Goal: Transaction & Acquisition: Subscribe to service/newsletter

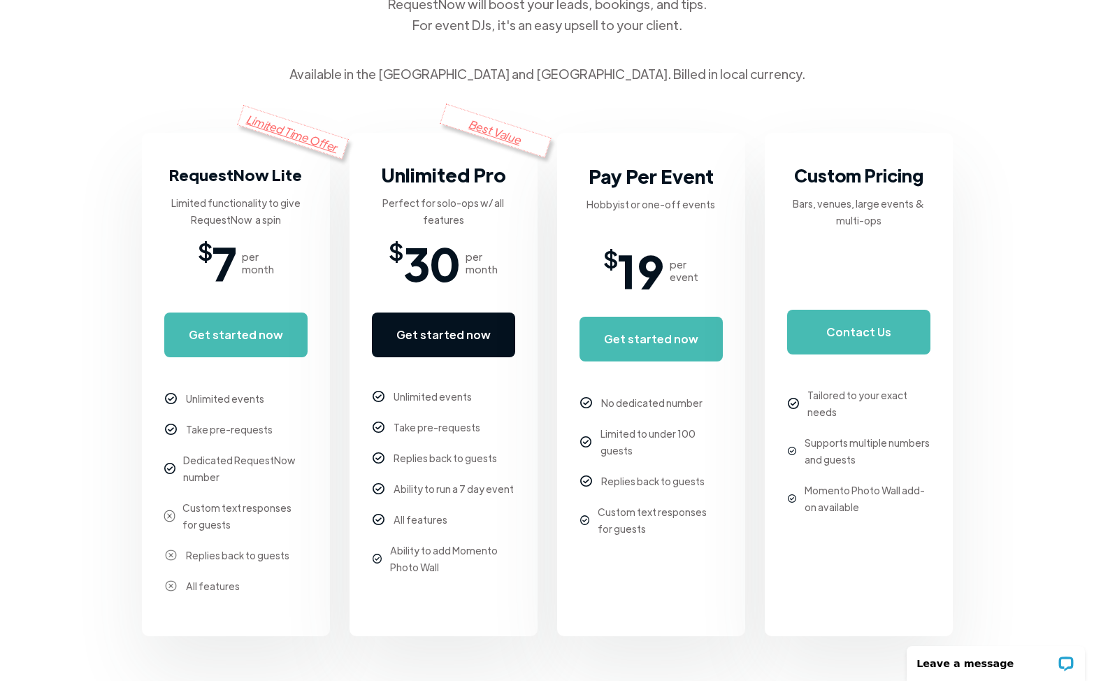
click at [413, 324] on link "Get started now" at bounding box center [443, 334] width 143 height 45
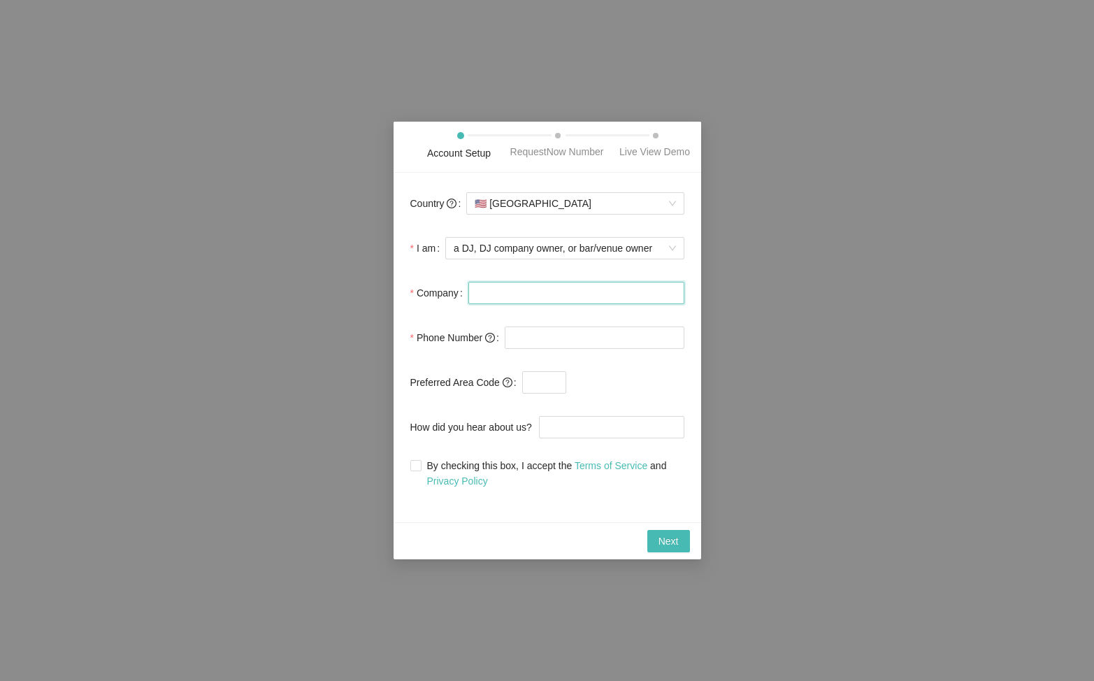
click at [526, 304] on input "Company" at bounding box center [576, 293] width 216 height 22
type input "RR Entertainment"
click at [556, 348] on input "tel" at bounding box center [595, 337] width 180 height 22
type input "[PHONE_NUMBER]"
click at [542, 393] on input "text" at bounding box center [544, 382] width 44 height 22
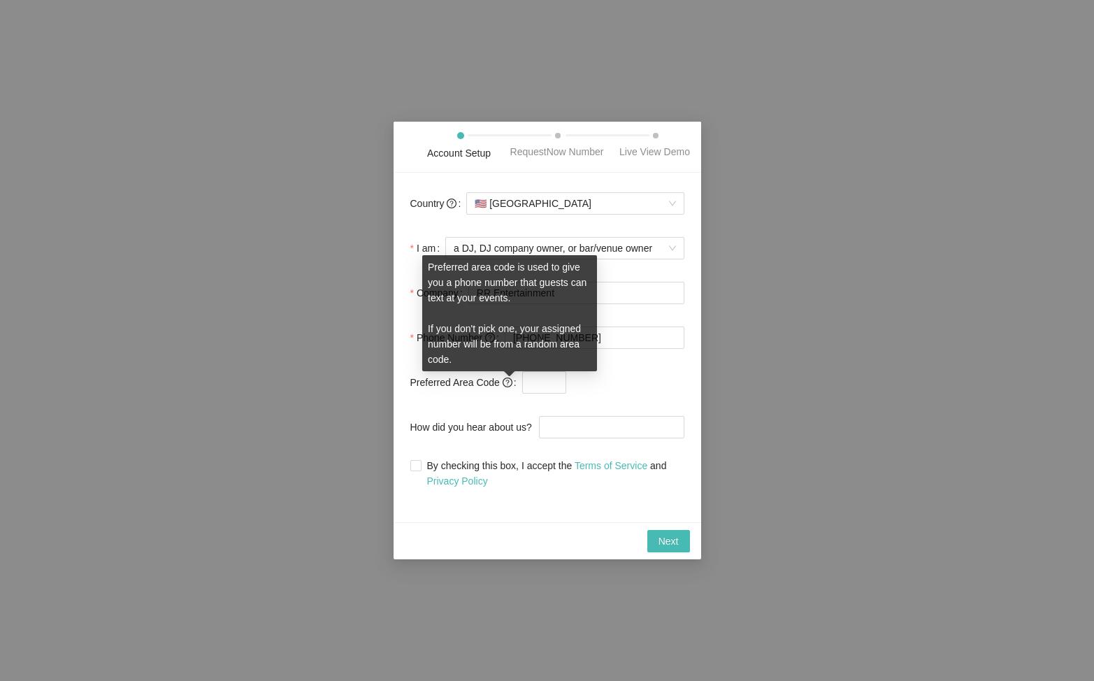
click at [512, 384] on icon "question-circle" at bounding box center [507, 382] width 10 height 10
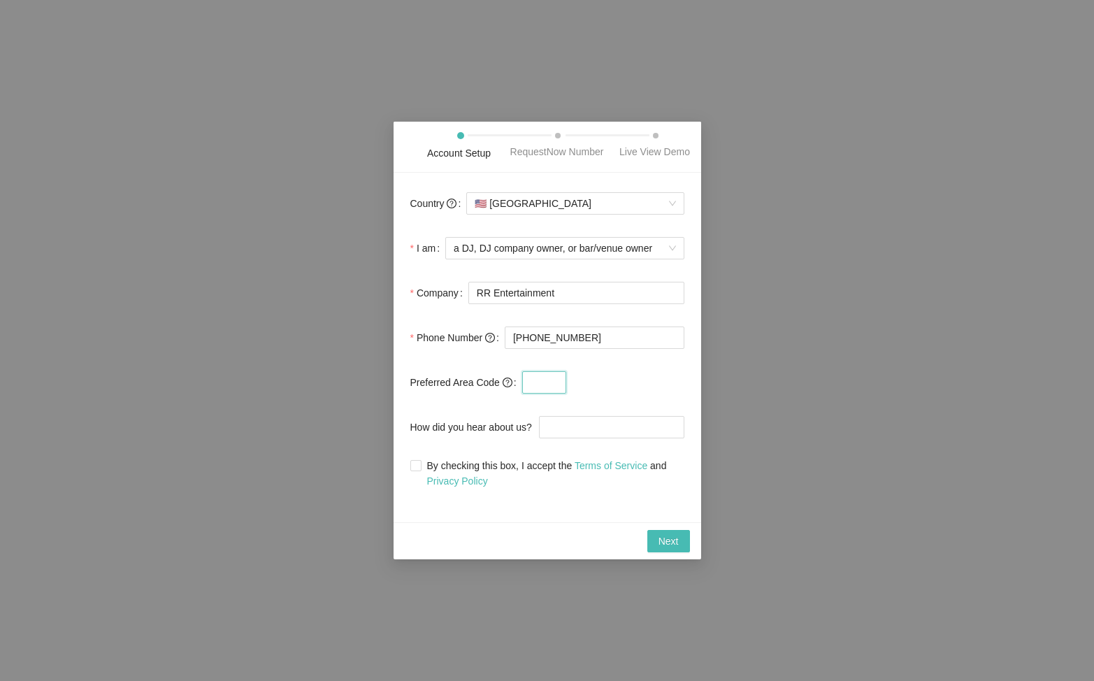
click at [538, 389] on input "text" at bounding box center [544, 382] width 44 height 22
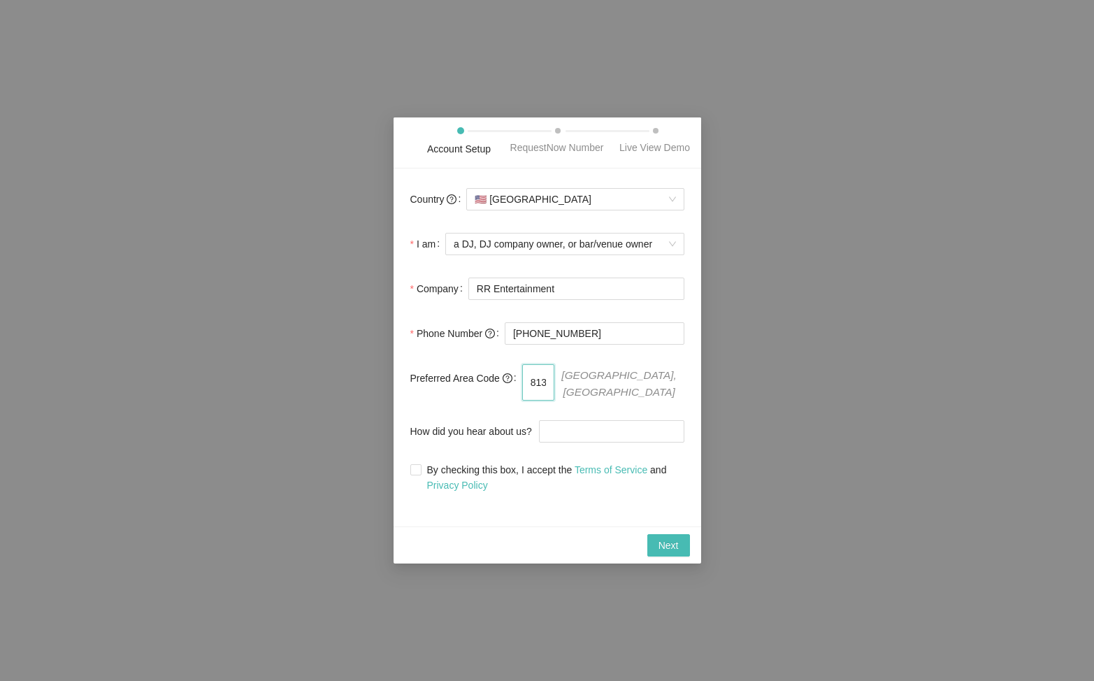
type input "813"
click at [654, 395] on span "[GEOGRAPHIC_DATA], [GEOGRAPHIC_DATA]" at bounding box center [619, 382] width 130 height 36
click at [587, 439] on input "How did you hear about us?" at bounding box center [611, 431] width 145 height 22
type input "G"
type input "Youtube"
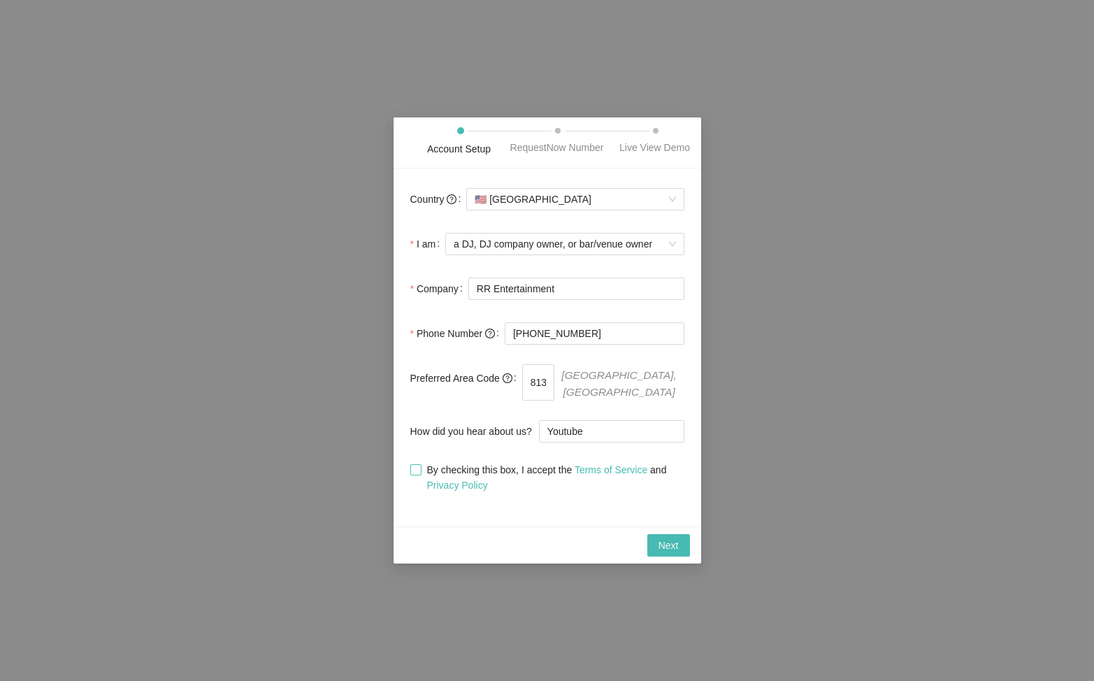
click at [426, 474] on span "By checking this box, I accept the Terms of Service and Privacy Policy" at bounding box center [552, 477] width 263 height 31
click at [420, 474] on input "By checking this box, I accept the Terms of Service and Privacy Policy" at bounding box center [415, 469] width 10 height 10
checkbox input "true"
click at [667, 546] on span "Next" at bounding box center [668, 544] width 20 height 15
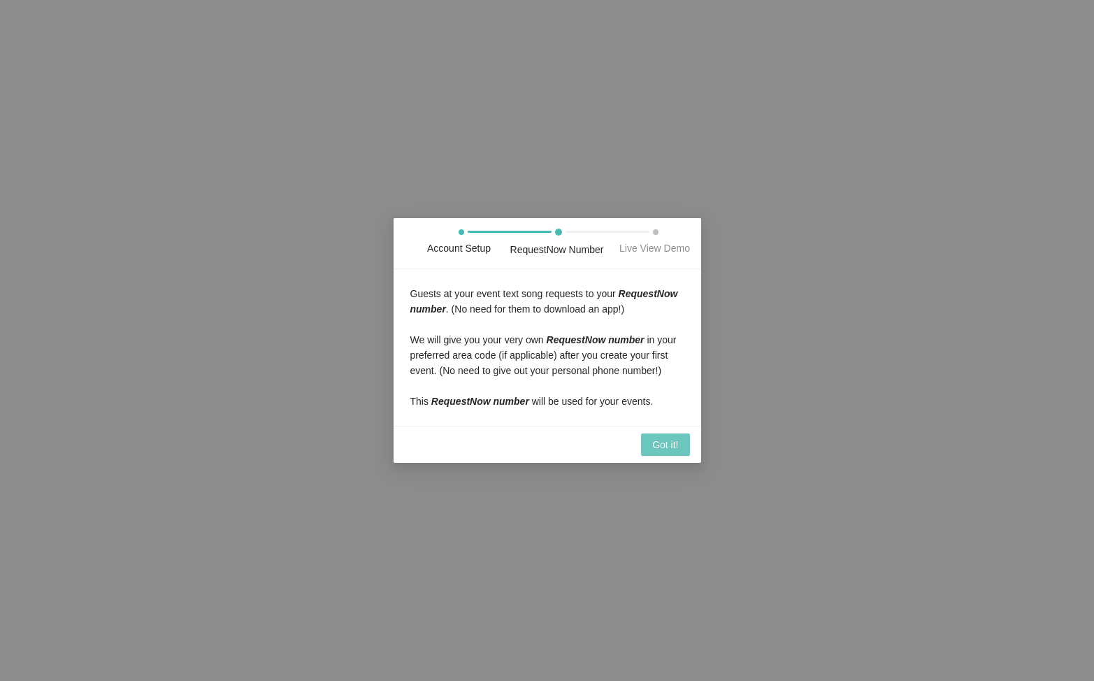
click at [658, 452] on span "Got it!" at bounding box center [665, 444] width 26 height 15
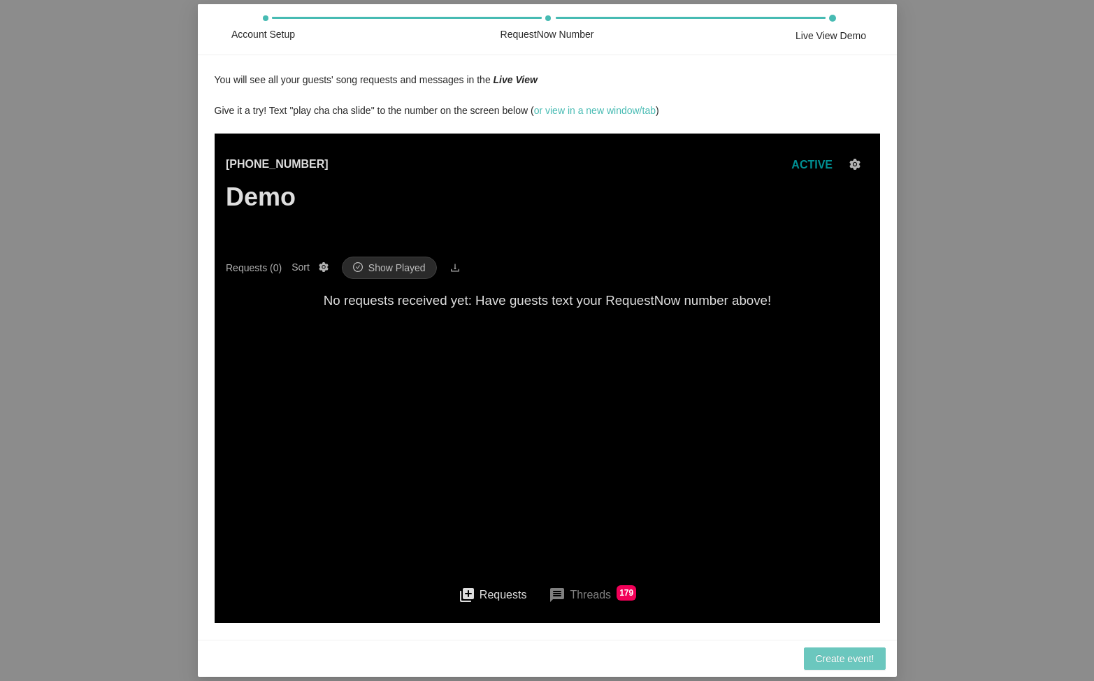
scroll to position [6, 0]
click at [856, 662] on span "Create event!" at bounding box center [844, 658] width 59 height 15
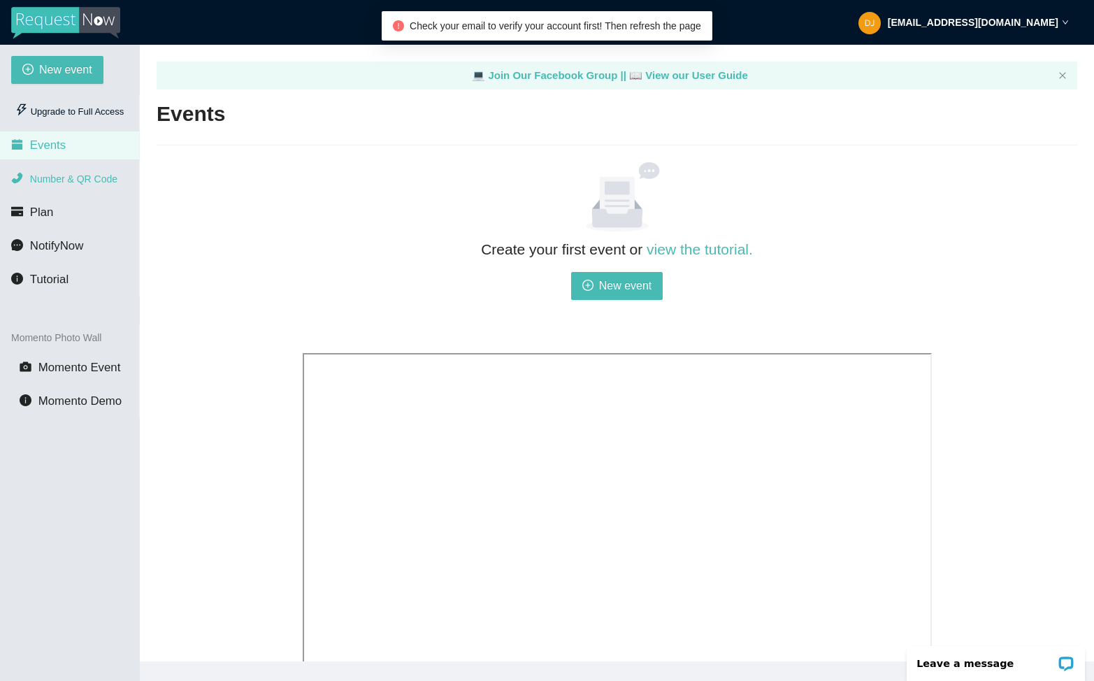
click at [84, 175] on span "Number & QR Code" at bounding box center [73, 178] width 87 height 11
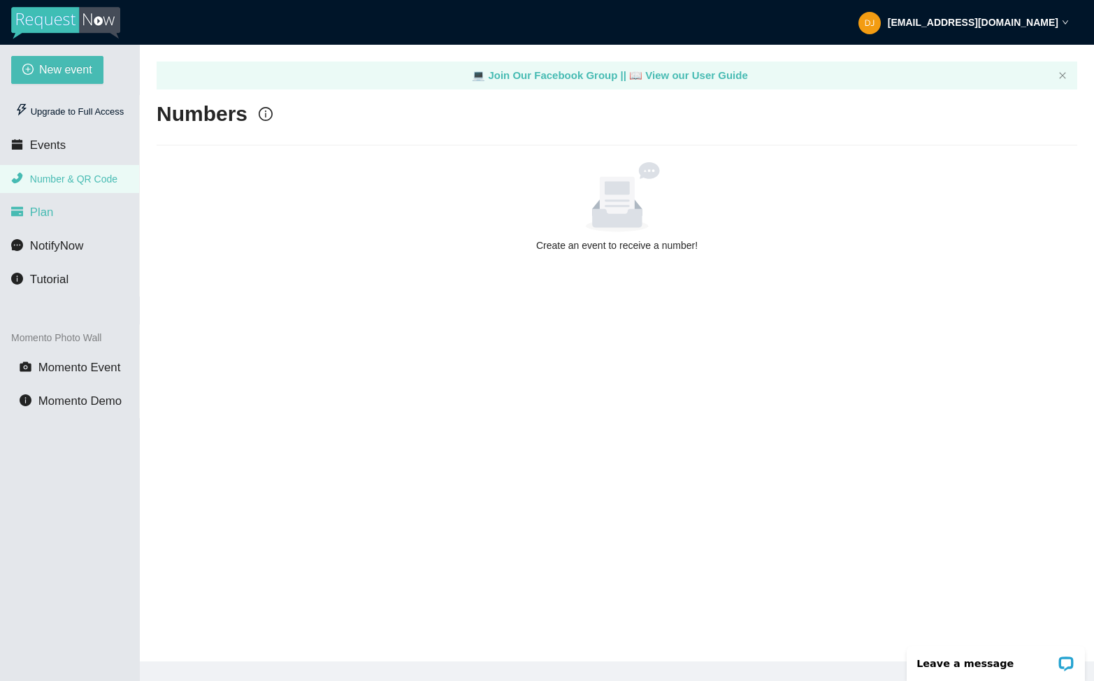
click at [42, 210] on span "Plan" at bounding box center [42, 211] width 24 height 13
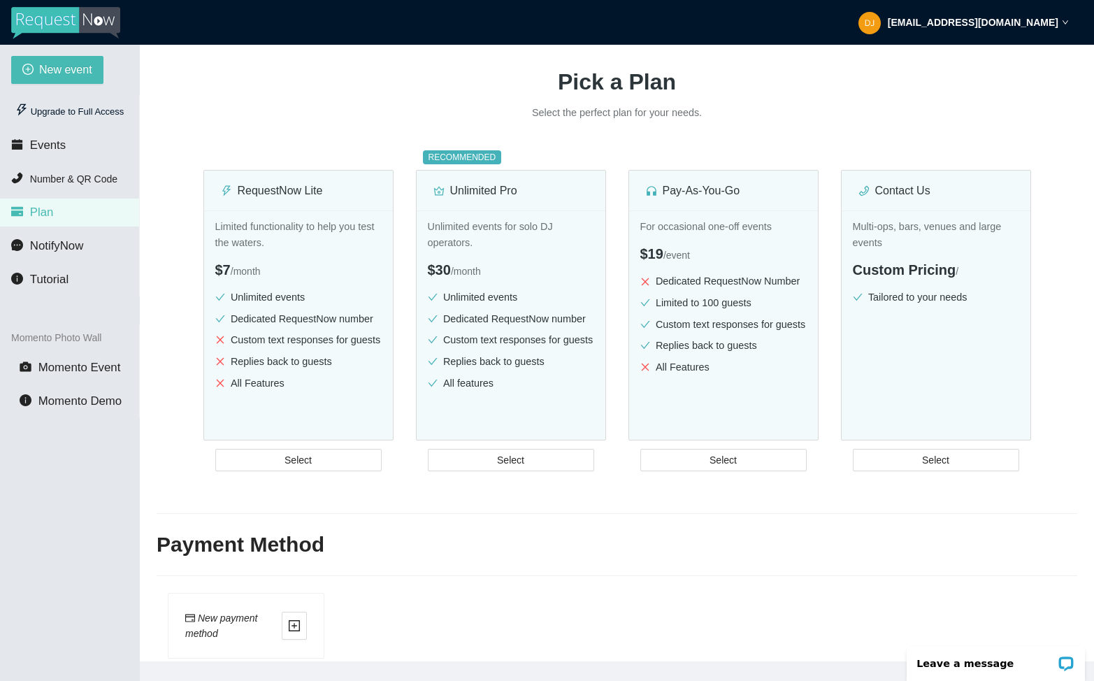
scroll to position [184, 0]
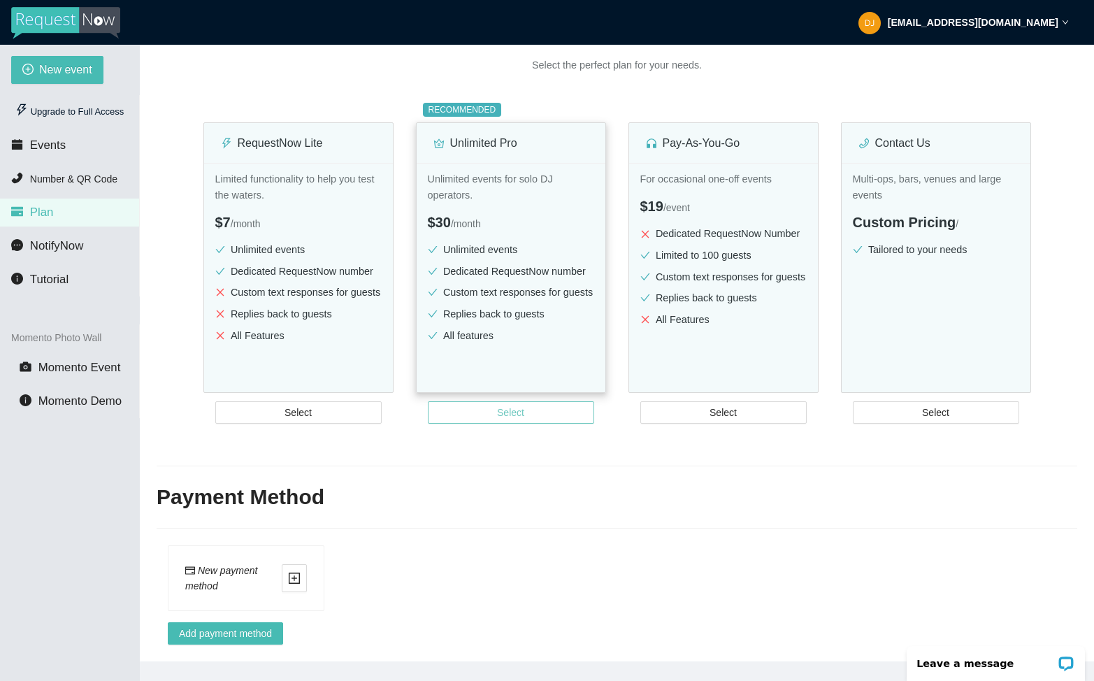
click at [512, 406] on span "Select" at bounding box center [510, 412] width 27 height 15
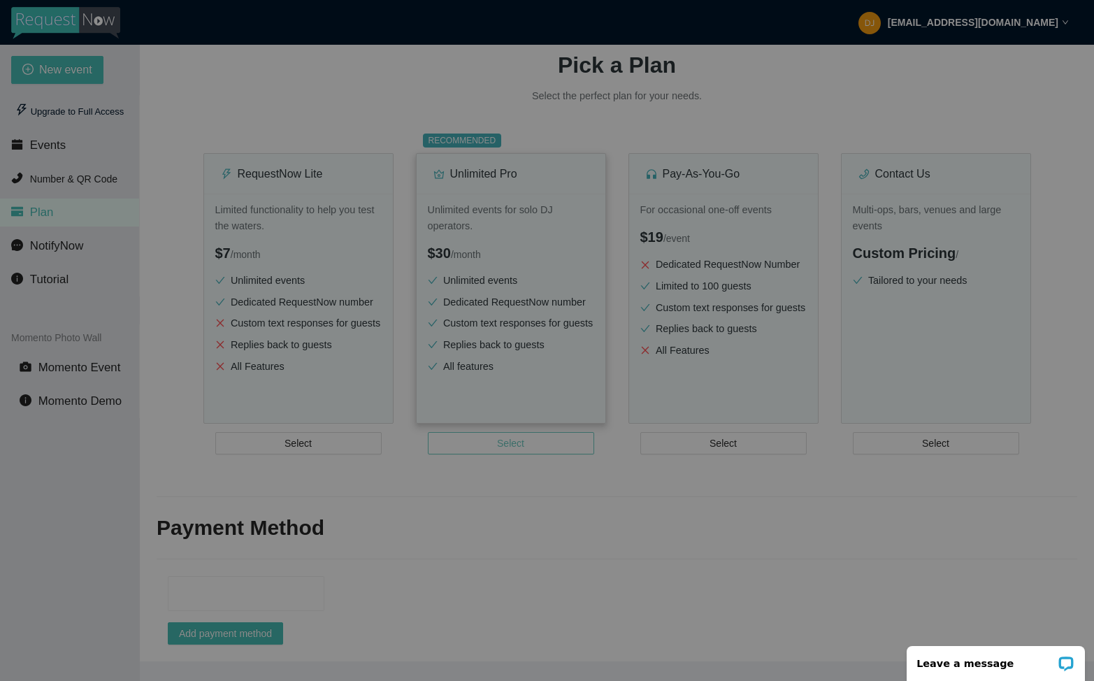
scroll to position [153, 0]
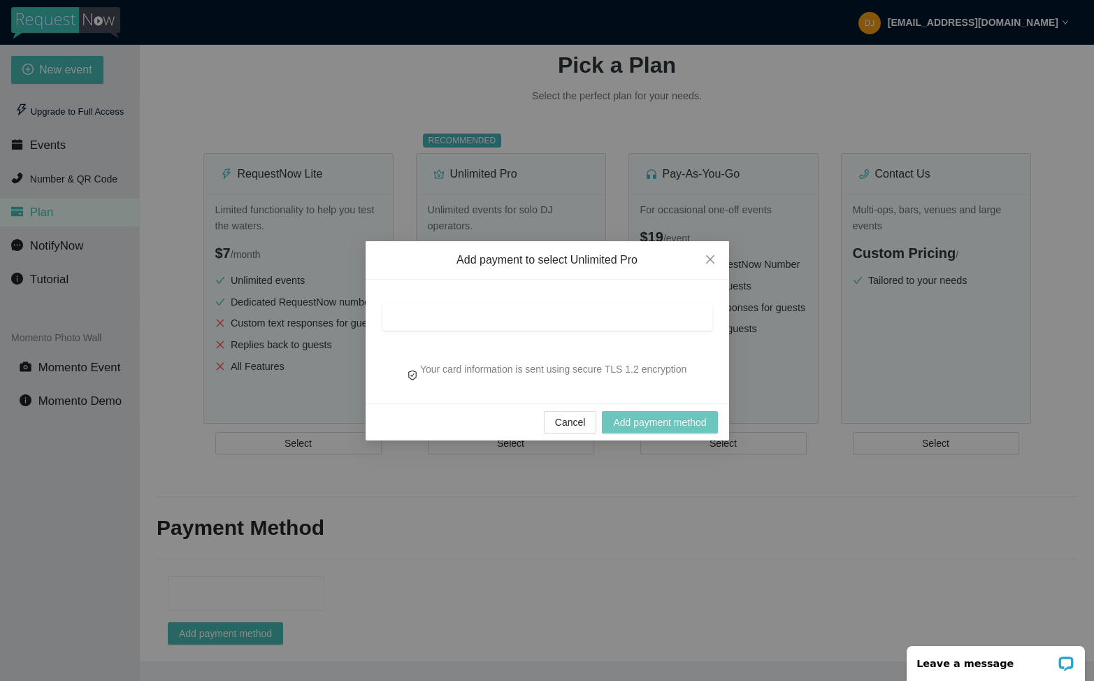
click at [623, 416] on span "Add payment method" at bounding box center [659, 421] width 93 height 15
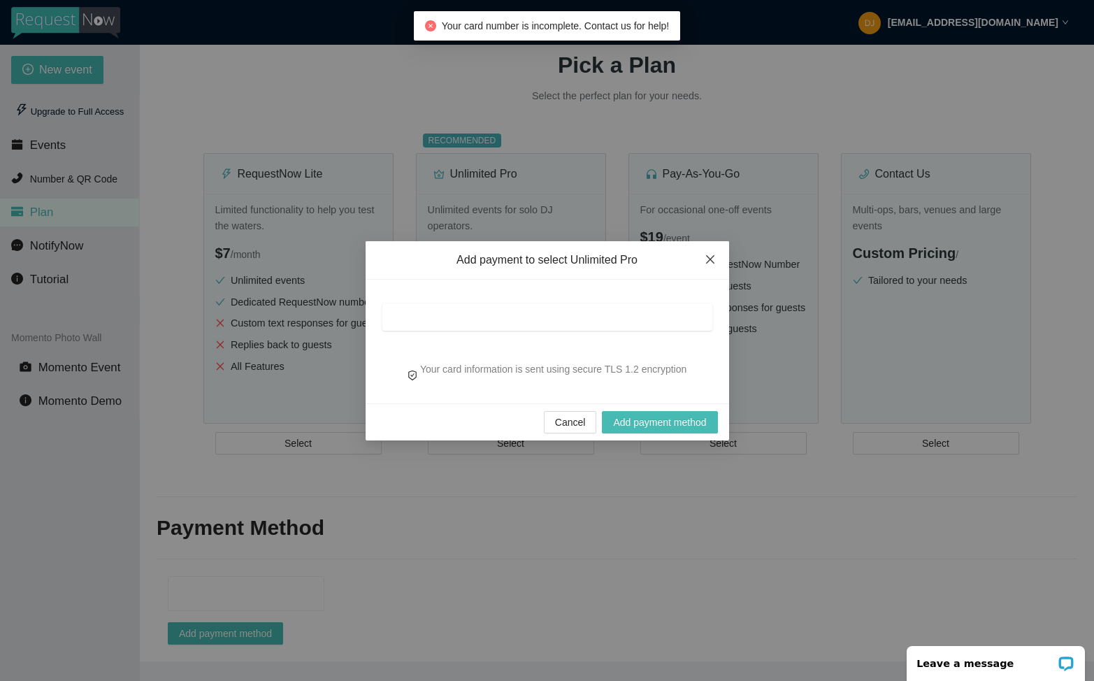
click at [708, 256] on icon "close" at bounding box center [709, 259] width 11 height 11
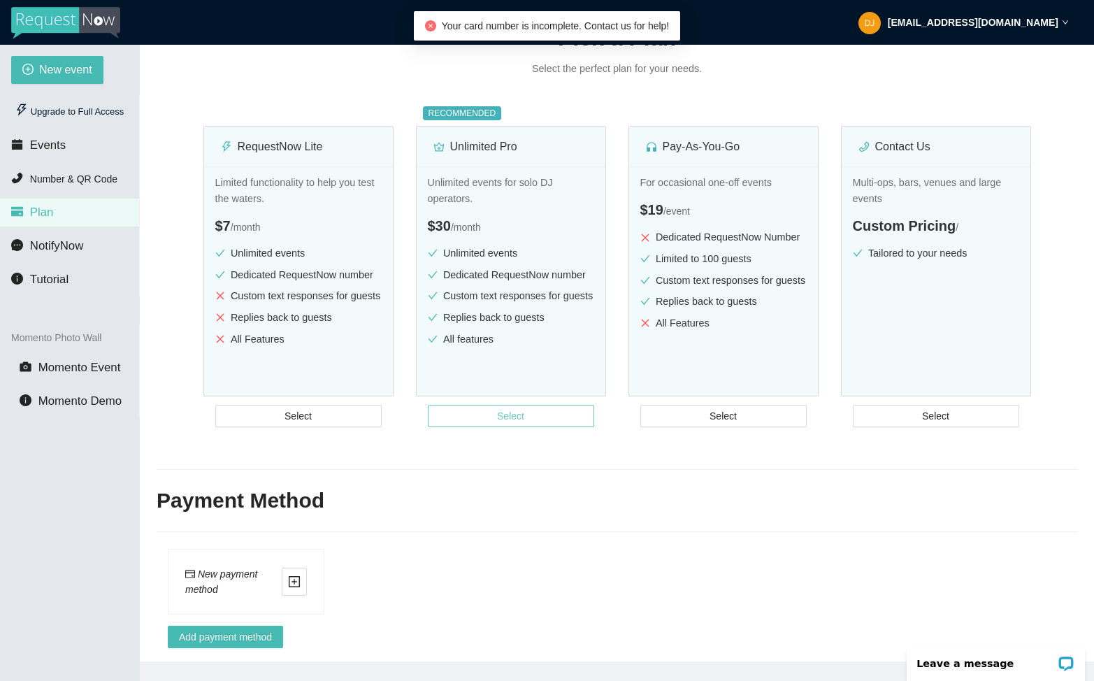
scroll to position [184, 0]
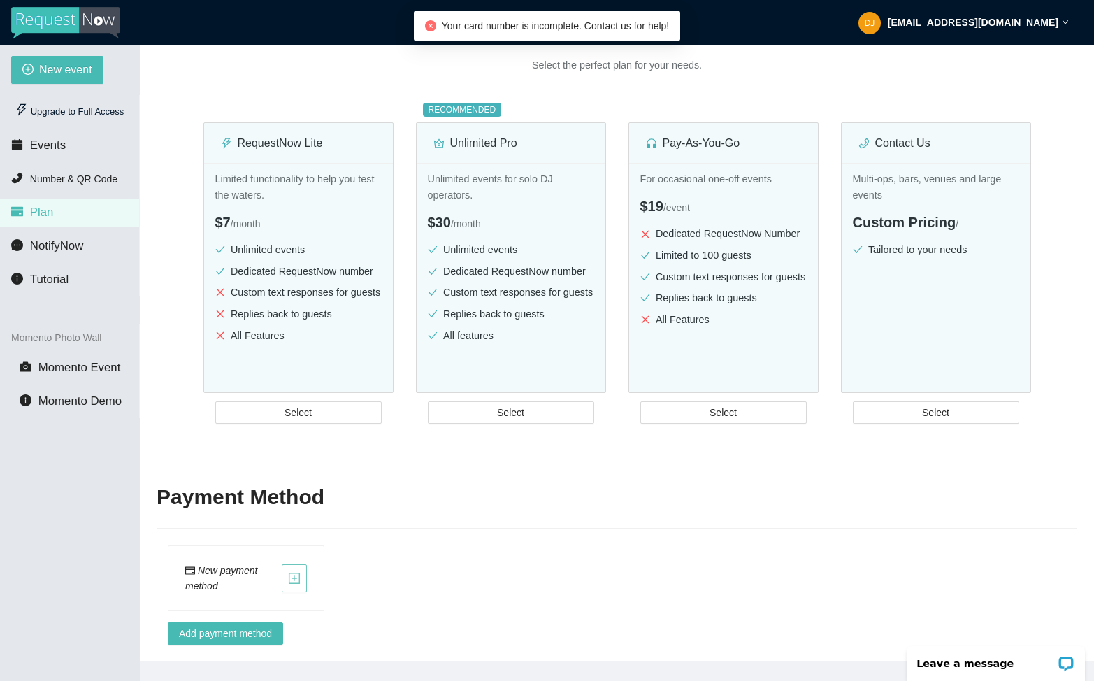
click at [298, 572] on icon "plus-square" at bounding box center [294, 578] width 13 height 13
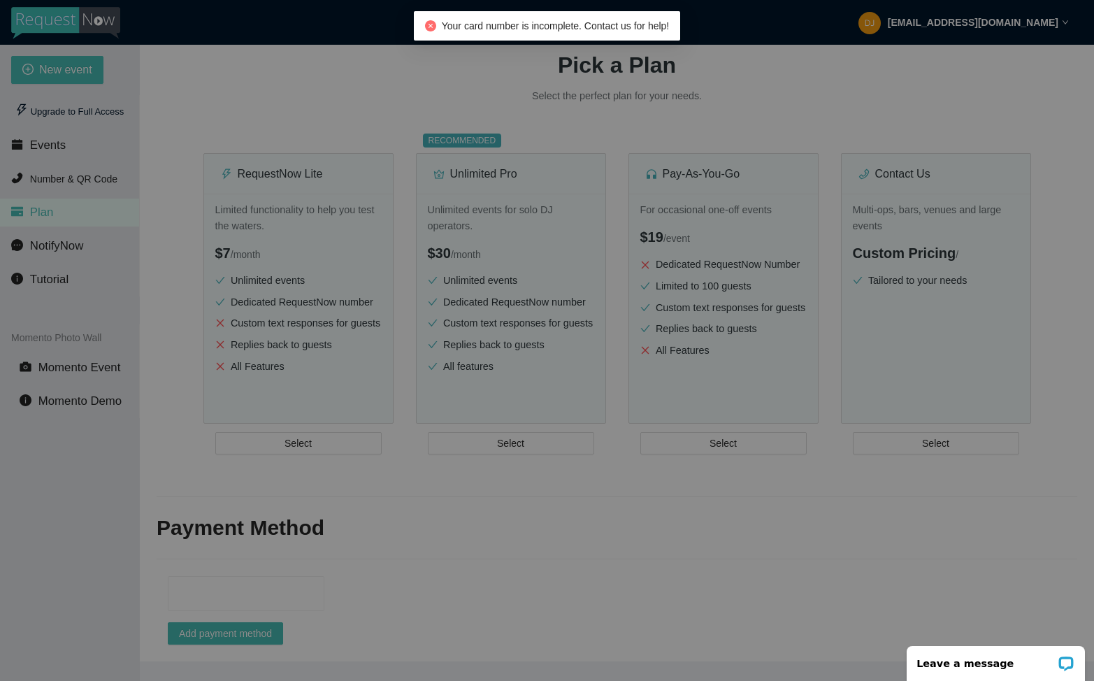
scroll to position [153, 0]
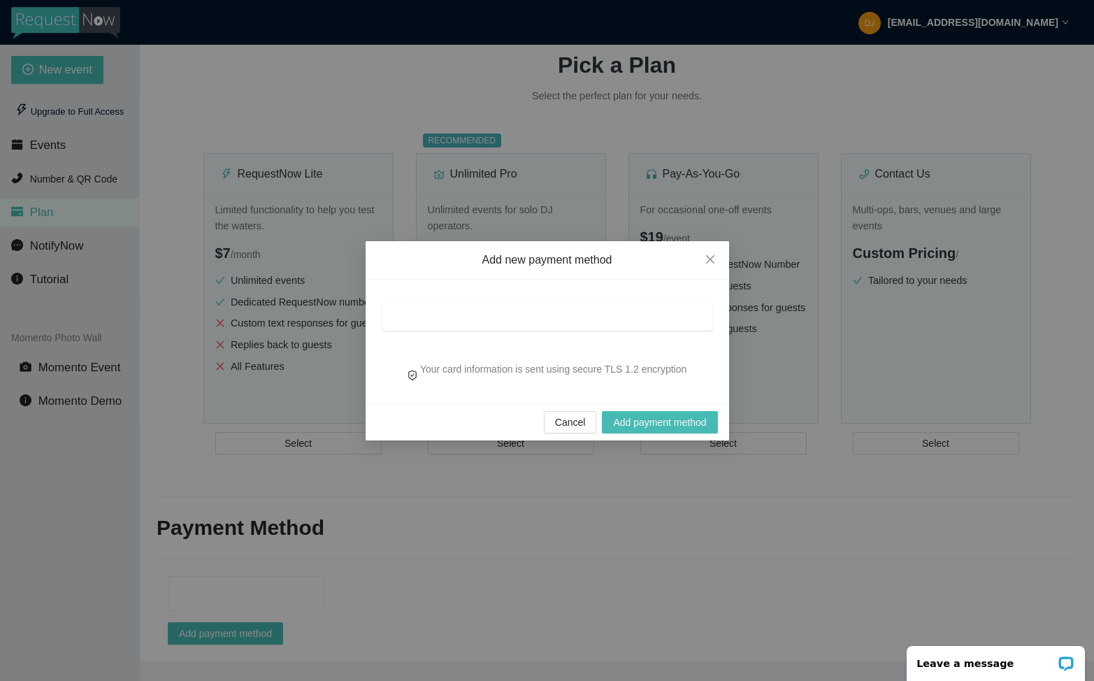
click at [465, 310] on iframe at bounding box center [547, 316] width 310 height 13
click at [625, 417] on span "Add payment method" at bounding box center [659, 421] width 93 height 15
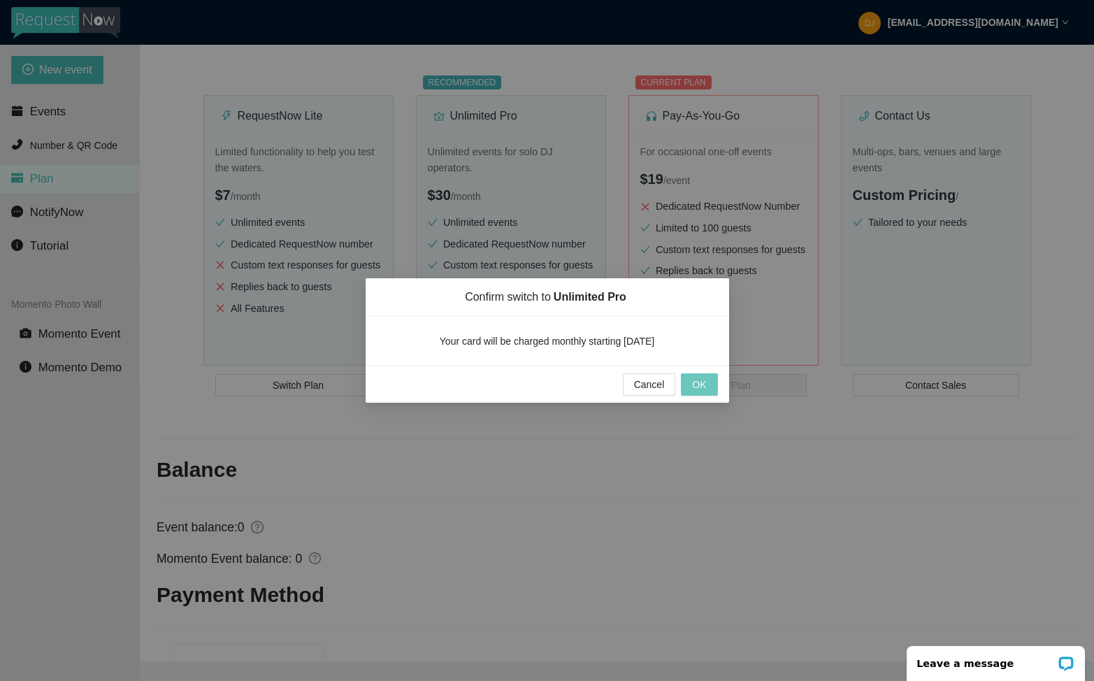
click at [695, 383] on span "OK" at bounding box center [699, 384] width 14 height 15
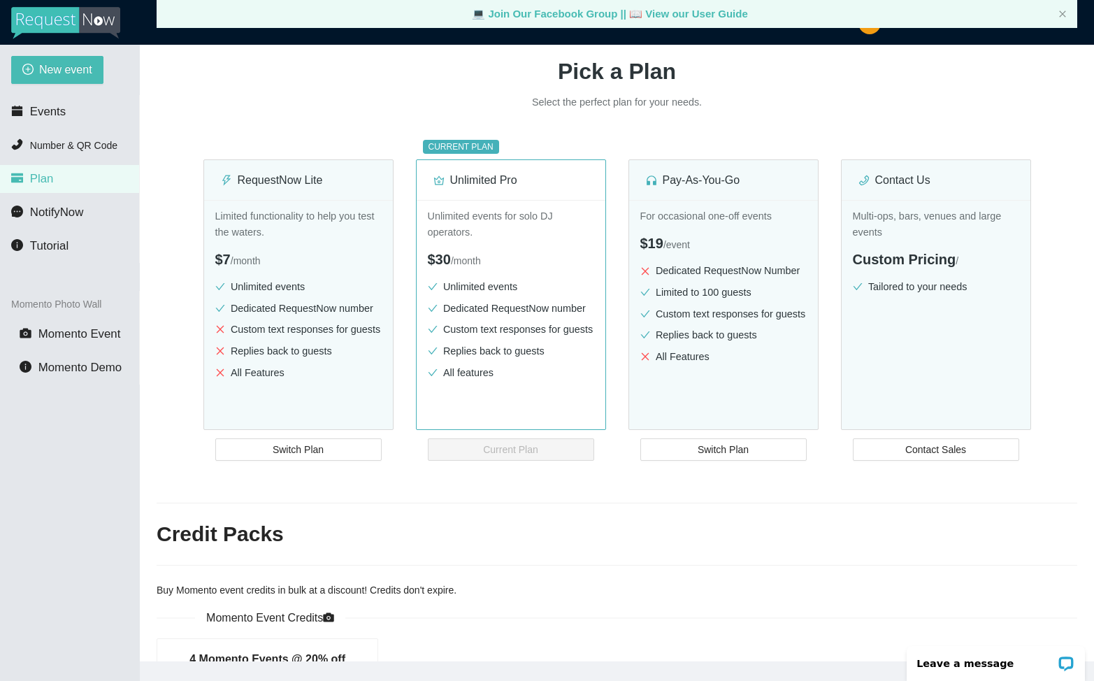
scroll to position [0, 0]
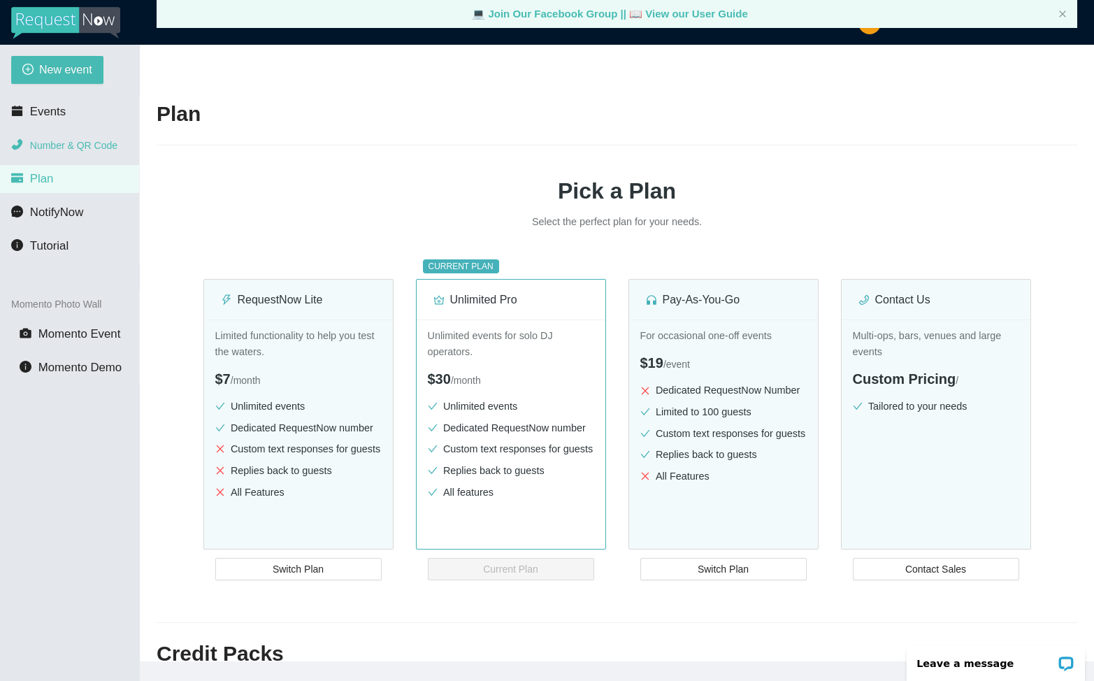
click at [87, 146] on span "Number & QR Code" at bounding box center [73, 145] width 87 height 11
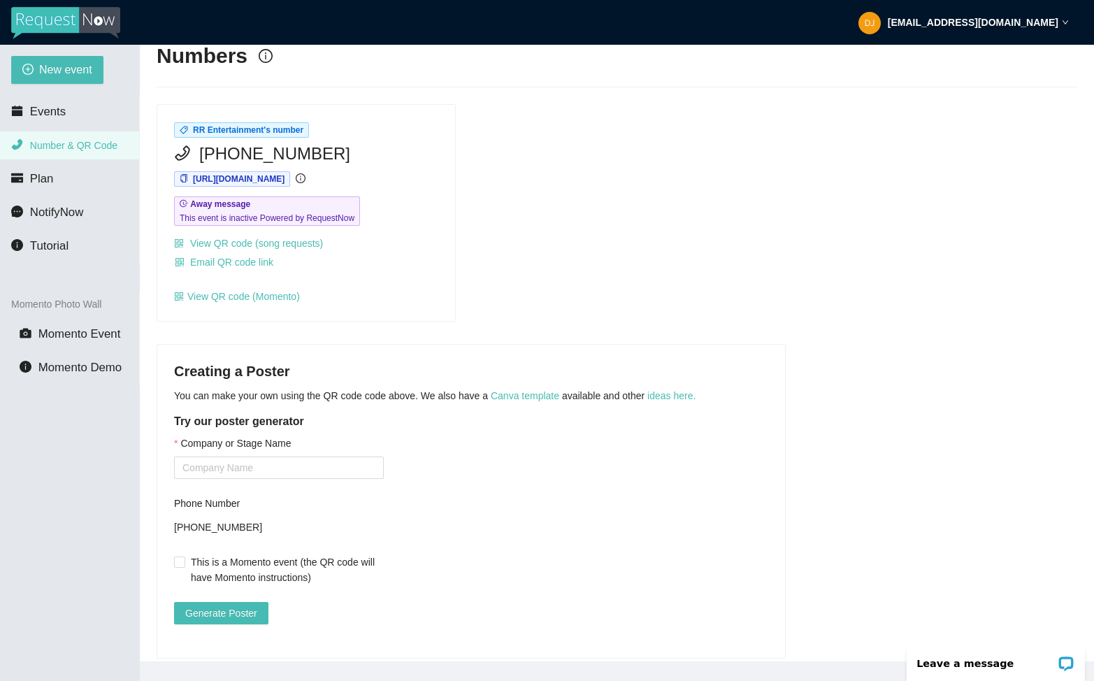
scroll to position [60, 0]
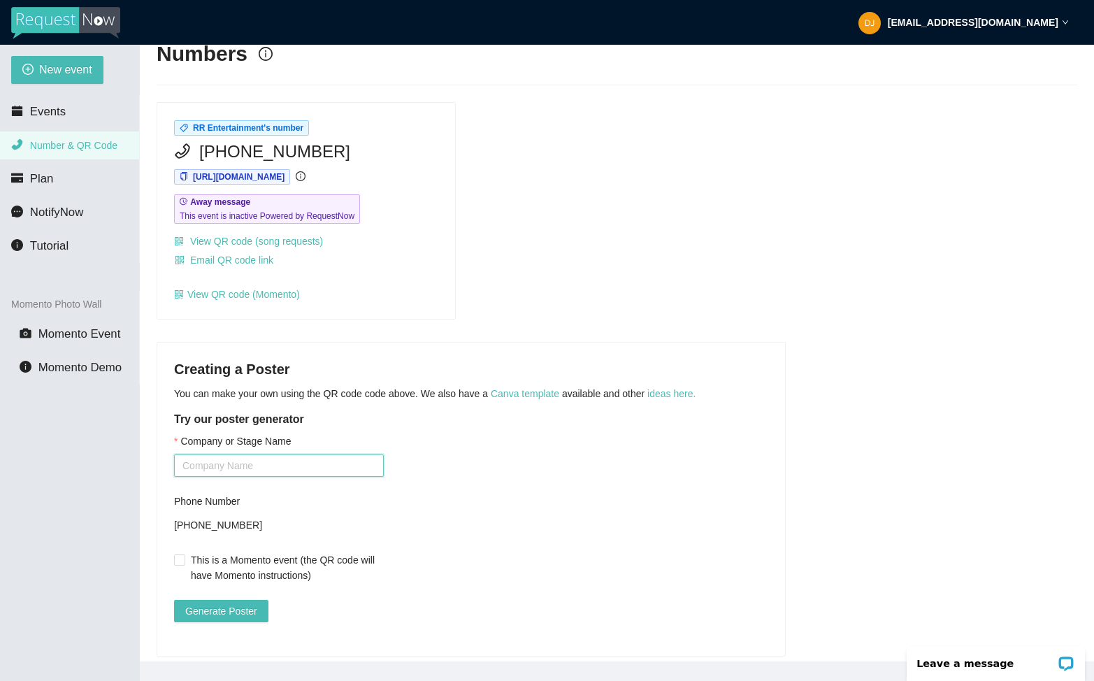
click at [258, 467] on input "Company or Stage Name" at bounding box center [279, 465] width 210 height 22
type input "RR Entertainment"
click at [223, 616] on span "Generate Poster" at bounding box center [221, 610] width 72 height 15
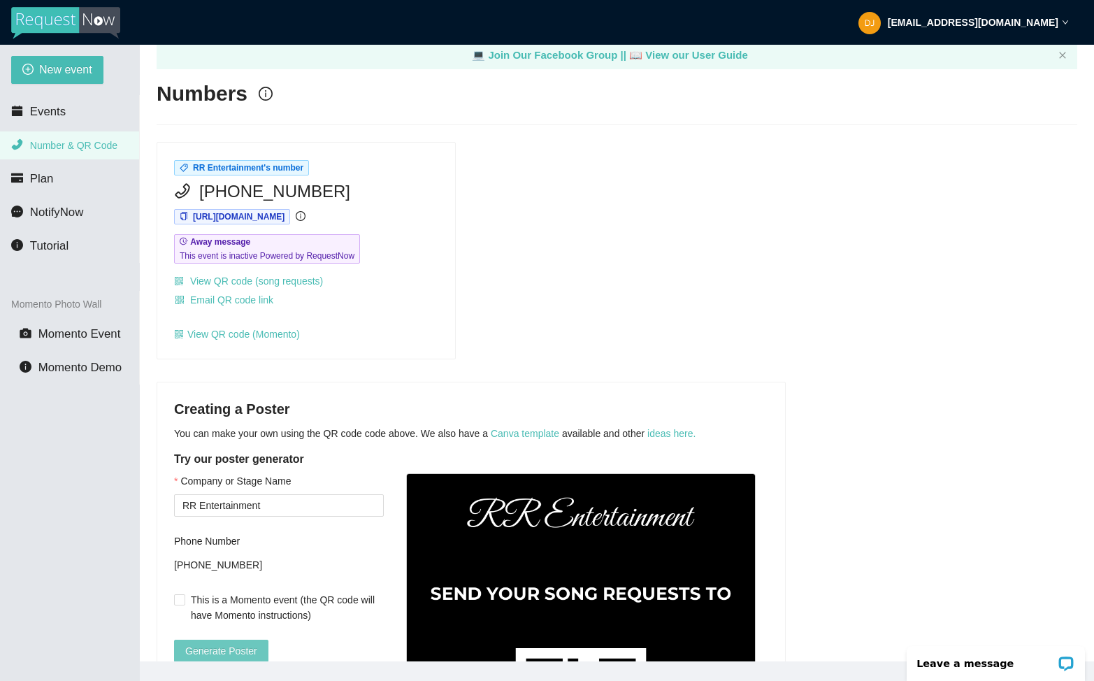
scroll to position [0, 0]
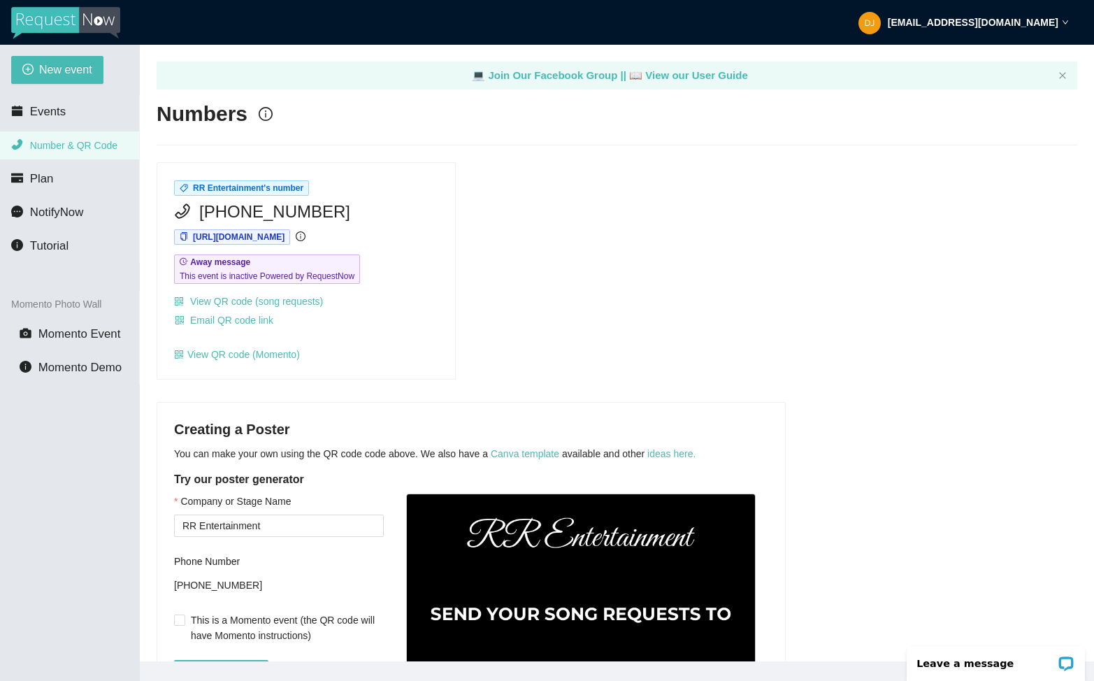
click at [994, 22] on strong "[EMAIL_ADDRESS][DOMAIN_NAME]" at bounding box center [972, 22] width 171 height 11
click at [929, 177] on div "RR Entertainment's number [PHONE_NUMBER] [URL][DOMAIN_NAME] Away message This e…" at bounding box center [616, 270] width 931 height 217
click at [57, 115] on span "Events" at bounding box center [48, 111] width 36 height 13
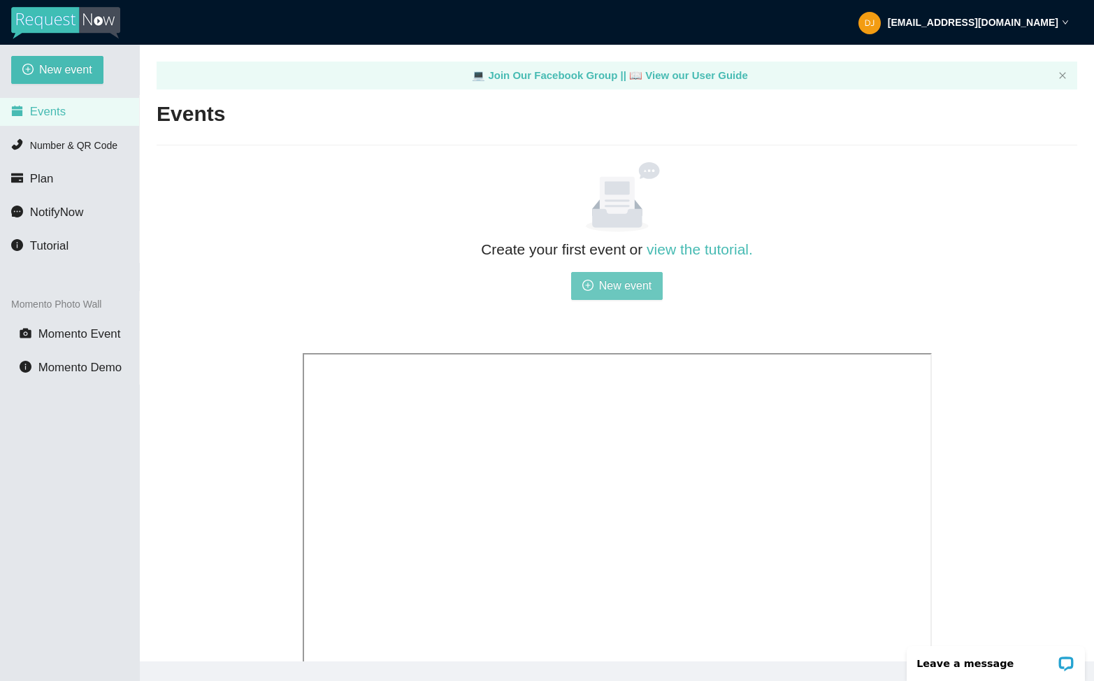
click at [637, 285] on span "New event" at bounding box center [625, 285] width 53 height 17
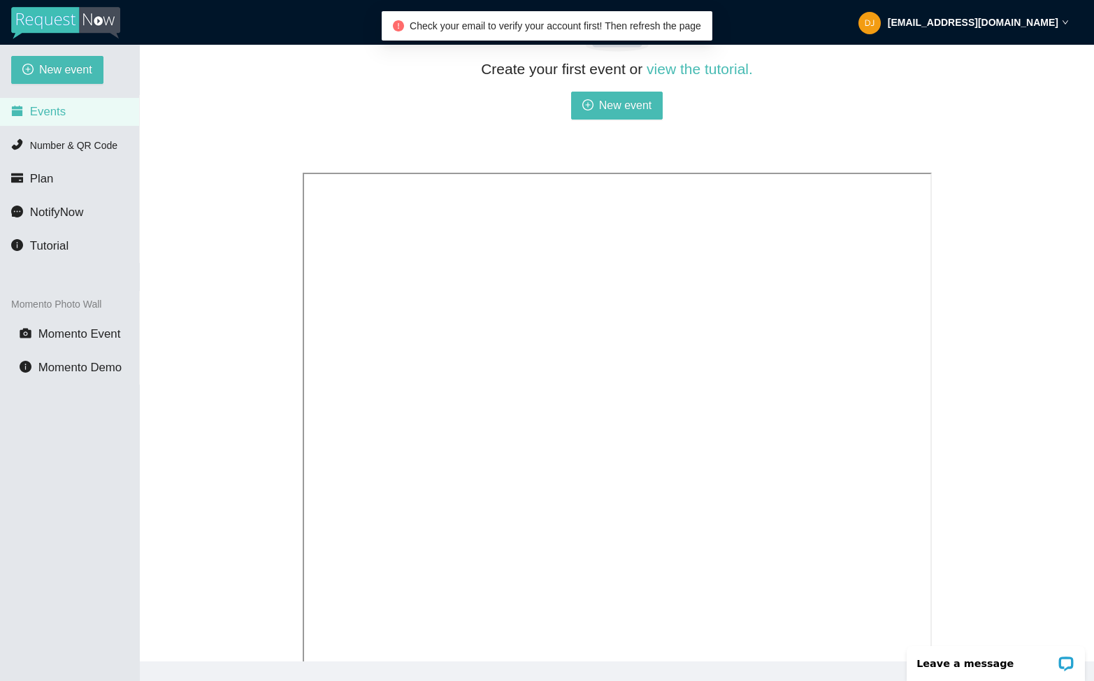
scroll to position [189, 0]
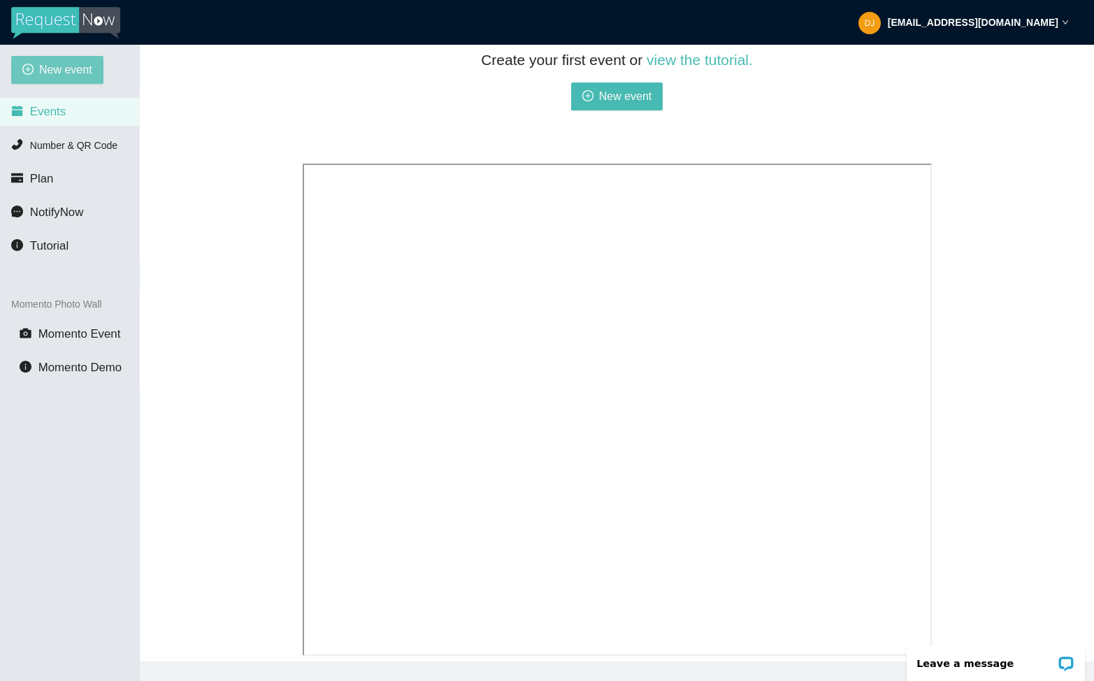
click at [73, 63] on span "New event" at bounding box center [65, 69] width 53 height 17
